Goal: Use online tool/utility: Utilize a website feature to perform a specific function

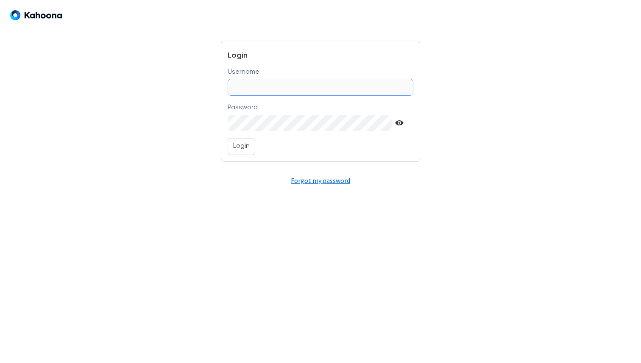
click at [249, 82] on input "Username" at bounding box center [320, 87] width 184 height 16
type input "**********"
click at [233, 145] on p "Login" at bounding box center [241, 146] width 17 height 11
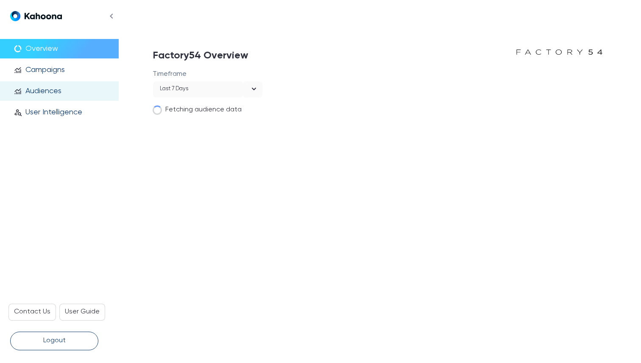
click at [57, 88] on p "Audiences" at bounding box center [43, 90] width 36 height 9
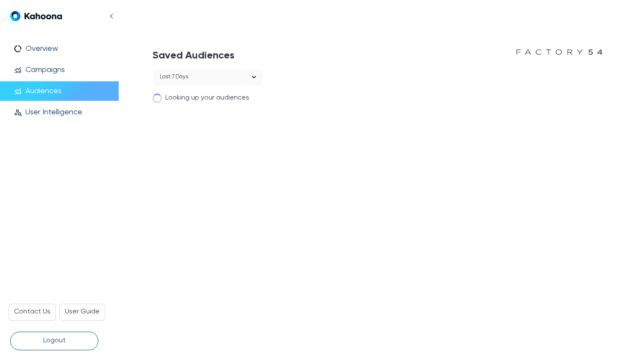
click at [74, 347] on button "Logout" at bounding box center [54, 341] width 88 height 19
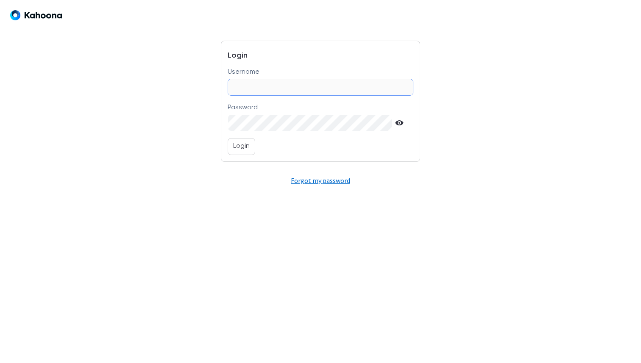
click at [271, 89] on input "Username" at bounding box center [320, 87] width 184 height 16
type input "*"
type input "**********"
click at [249, 149] on p "Login" at bounding box center [241, 146] width 17 height 11
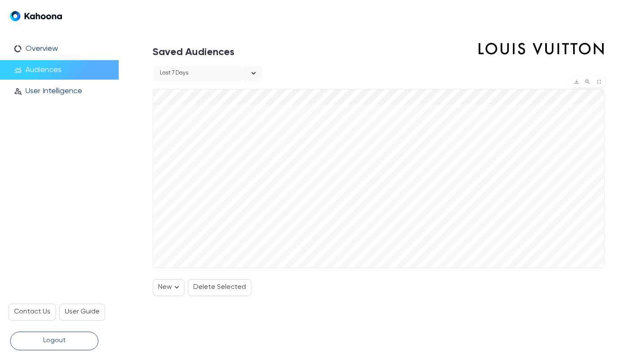
scroll to position [3, 0]
click at [65, 96] on div "person_search User Intelligence" at bounding box center [54, 91] width 88 height 11
click at [68, 91] on p "User Intelligence" at bounding box center [53, 90] width 57 height 9
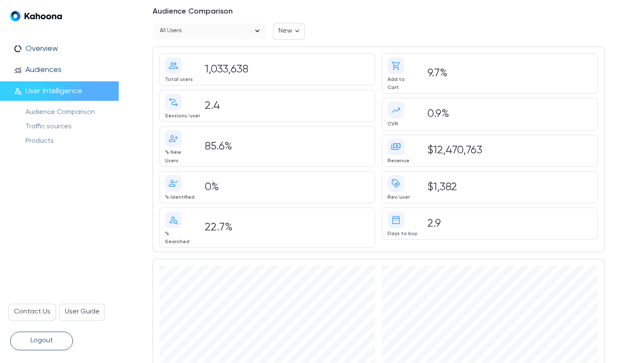
click at [251, 33] on div "open" at bounding box center [256, 31] width 20 height 16
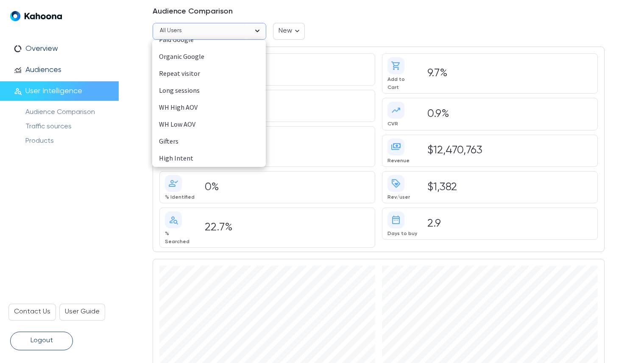
click at [176, 149] on li "Gifters" at bounding box center [209, 141] width 114 height 17
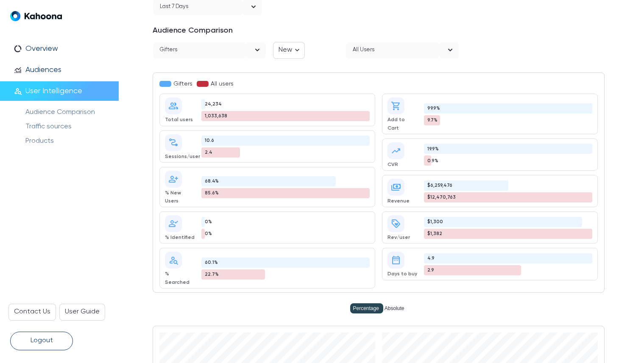
click at [254, 56] on div "open" at bounding box center [256, 50] width 20 height 16
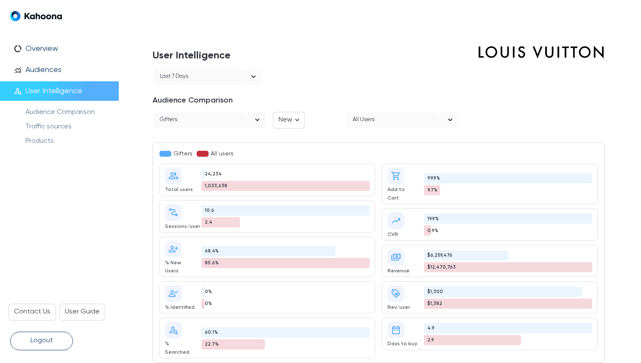
click at [527, 45] on img at bounding box center [540, 52] width 127 height 20
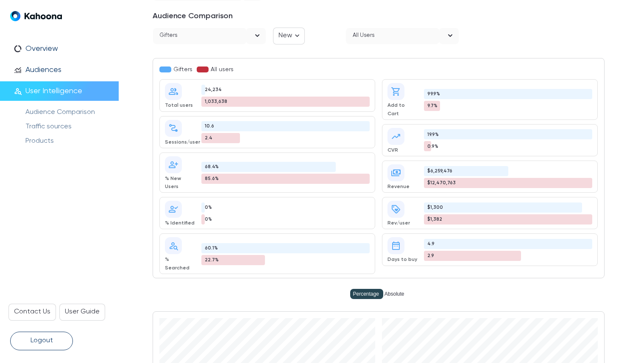
click at [255, 34] on icon at bounding box center [257, 35] width 4 height 3
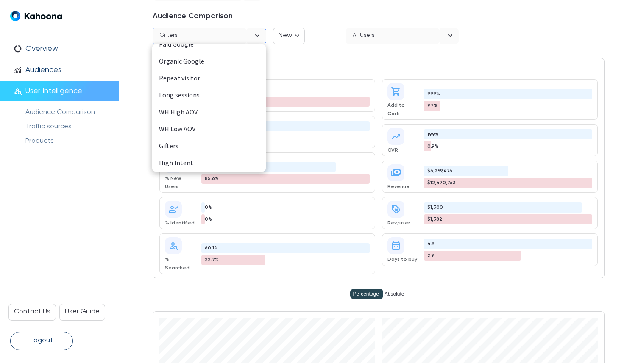
click at [176, 130] on div "WH Low AOV" at bounding box center [209, 129] width 100 height 11
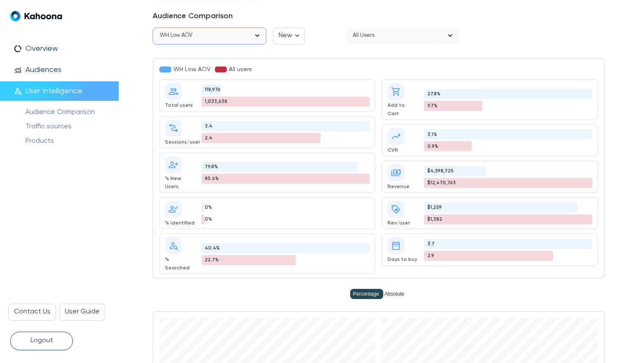
click at [540, 59] on div "WH Low AOV All users group Total users 118,976 1,033,638 conversion_path Sessio…" at bounding box center [379, 168] width 452 height 220
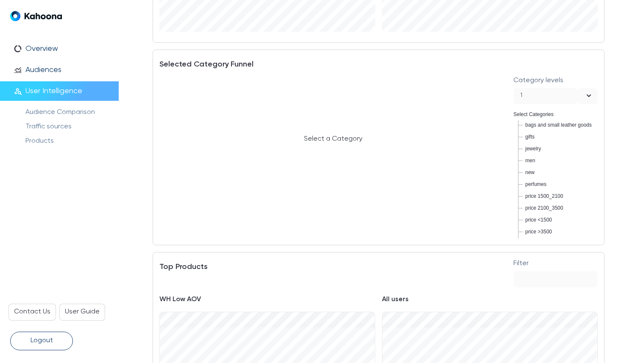
click at [574, 91] on input "Selected 1. Category levels" at bounding box center [574, 95] width 1 height 9
click at [538, 106] on div "2" at bounding box center [555, 109] width 71 height 11
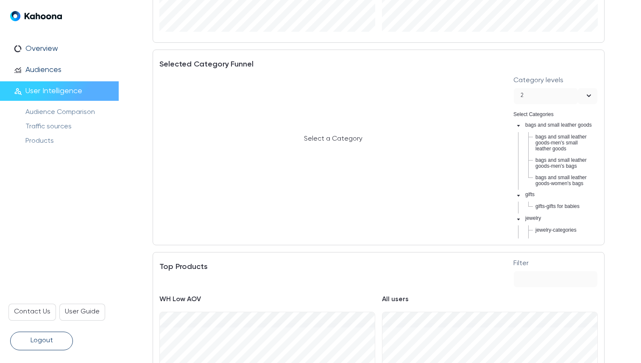
click at [583, 88] on div "open" at bounding box center [588, 96] width 20 height 16
click at [558, 89] on div "1" at bounding box center [555, 92] width 71 height 11
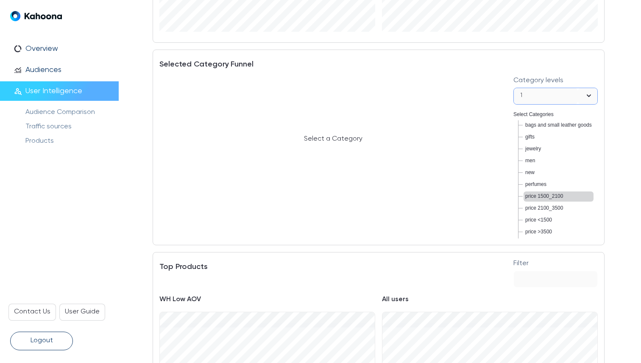
click at [560, 197] on span "price 1500_2100" at bounding box center [544, 196] width 38 height 6
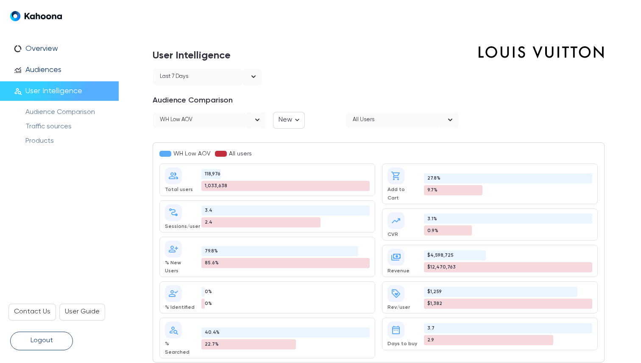
click at [404, 116] on div "All users" at bounding box center [392, 120] width 93 height 16
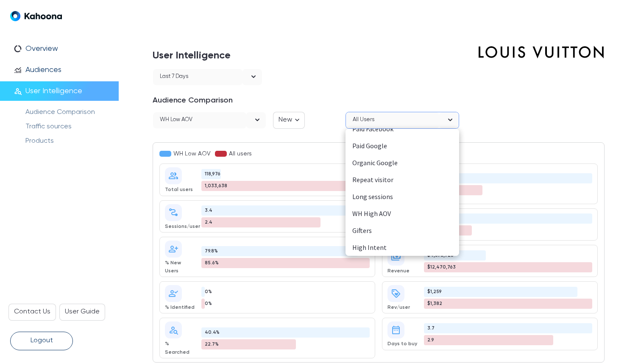
scroll to position [92, 0]
click at [366, 231] on div "Gifters" at bounding box center [402, 231] width 100 height 11
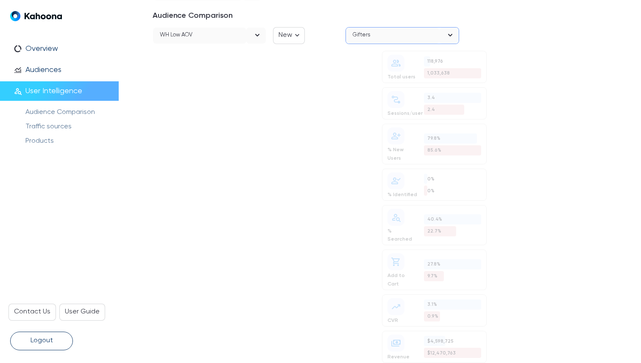
scroll to position [84, 0]
click at [503, 42] on div at bounding box center [499, 36] width 66 height 17
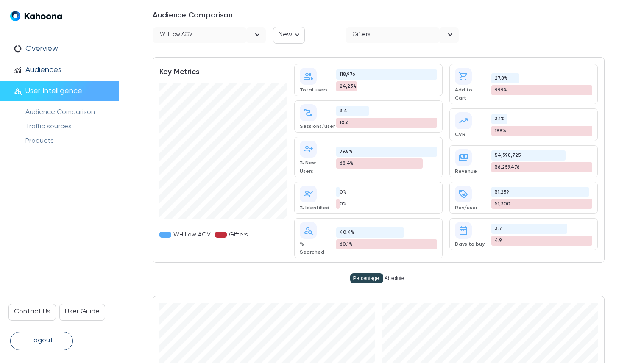
scroll to position [0, 0]
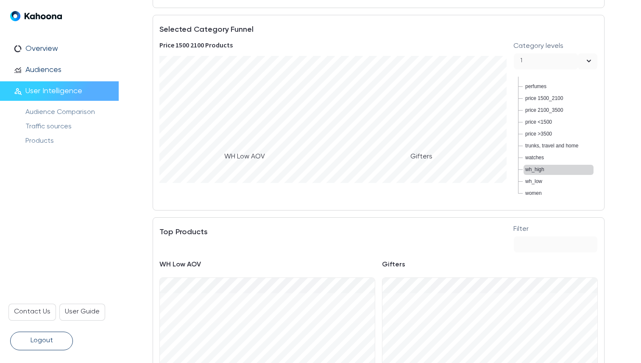
scroll to position [1983, 0]
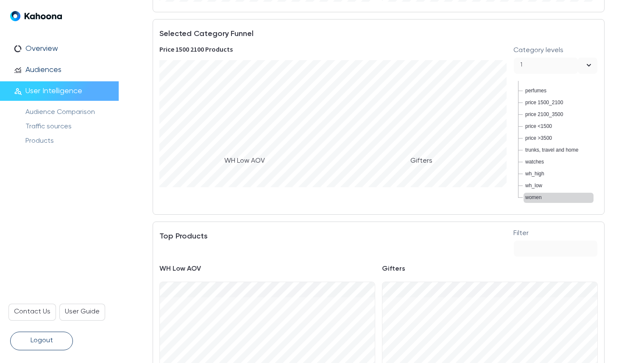
click at [534, 198] on span "women" at bounding box center [533, 198] width 17 height 6
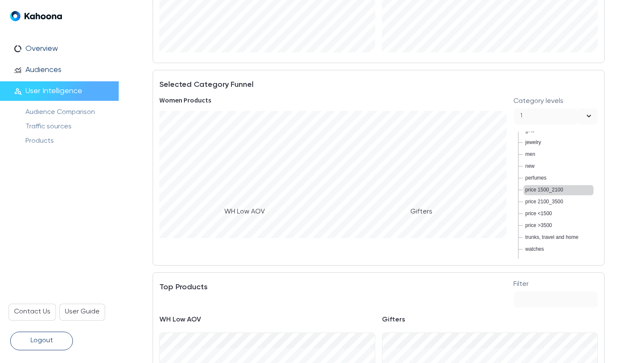
click at [547, 192] on span "price 1500_2100" at bounding box center [544, 190] width 38 height 6
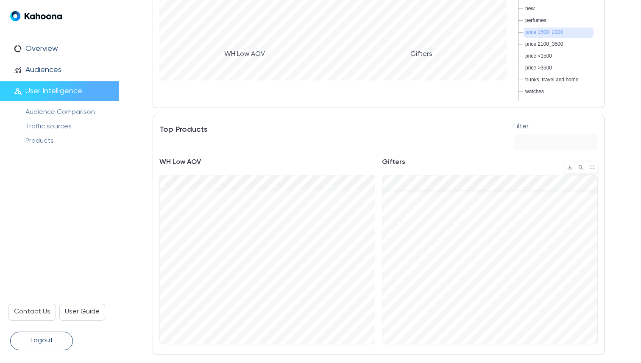
scroll to position [12, 0]
